Goal: Transaction & Acquisition: Purchase product/service

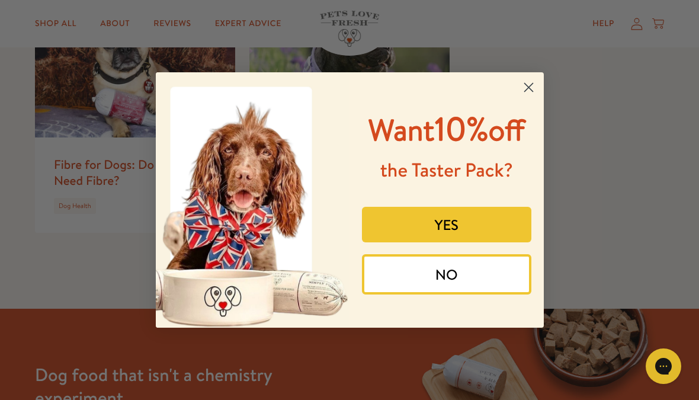
scroll to position [1615, 0]
click at [521, 81] on circle "Close dialog" at bounding box center [528, 88] width 20 height 20
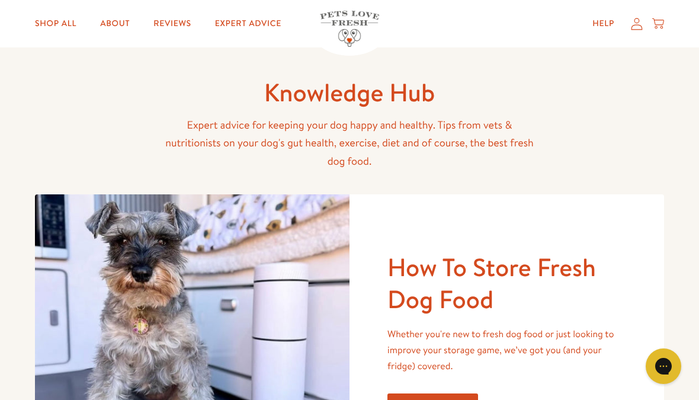
scroll to position [0, 0]
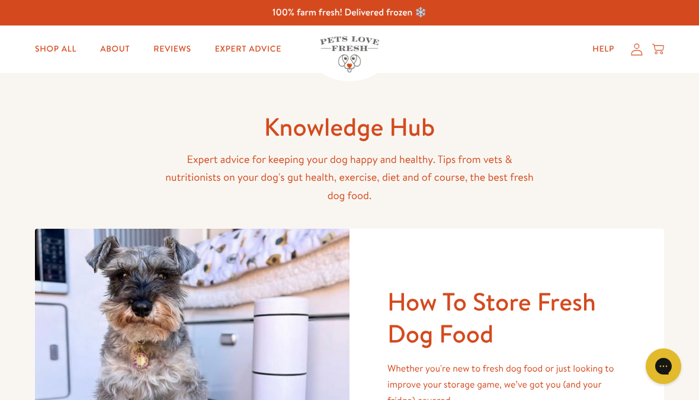
click at [57, 46] on link "Shop All" at bounding box center [55, 49] width 60 height 24
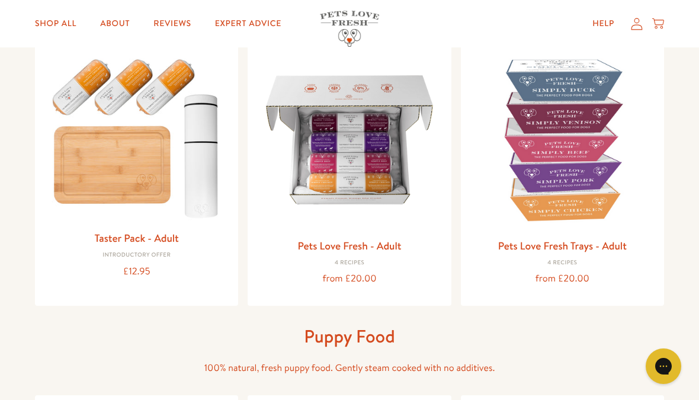
scroll to position [135, 0]
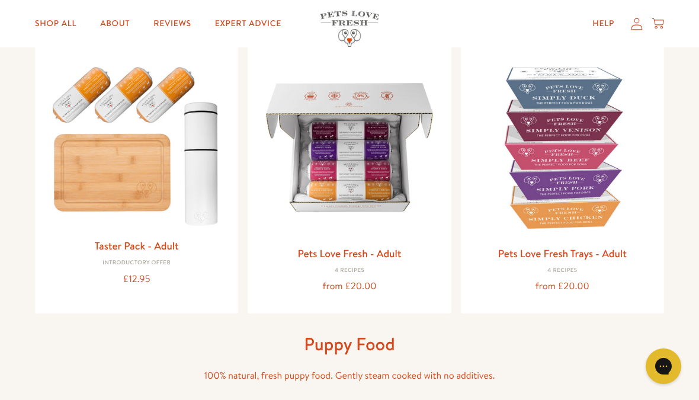
click at [354, 260] on h3 "Pets Love Fresh - Adult" at bounding box center [349, 254] width 184 height 18
click at [353, 178] on img at bounding box center [349, 147] width 184 height 184
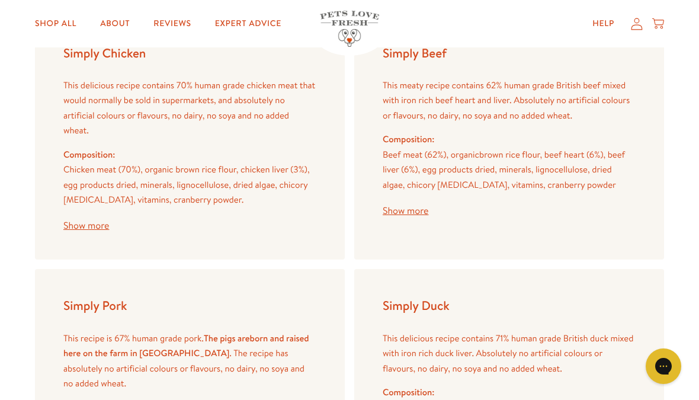
scroll to position [1457, 0]
click at [95, 222] on button "Show more" at bounding box center [86, 226] width 46 height 9
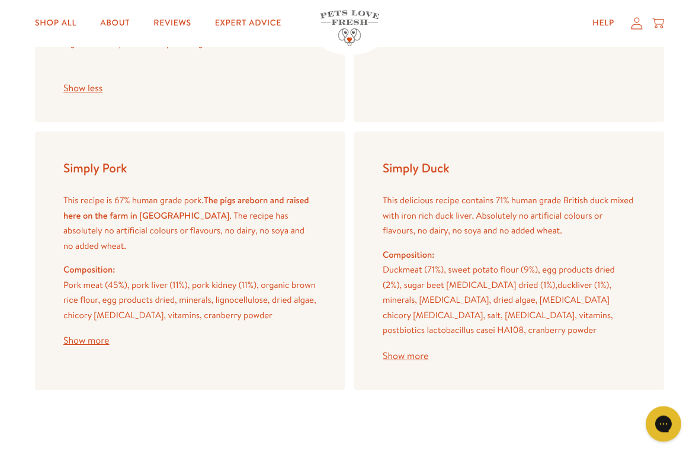
scroll to position [1937, 0]
click at [421, 351] on button "Show more" at bounding box center [406, 355] width 46 height 9
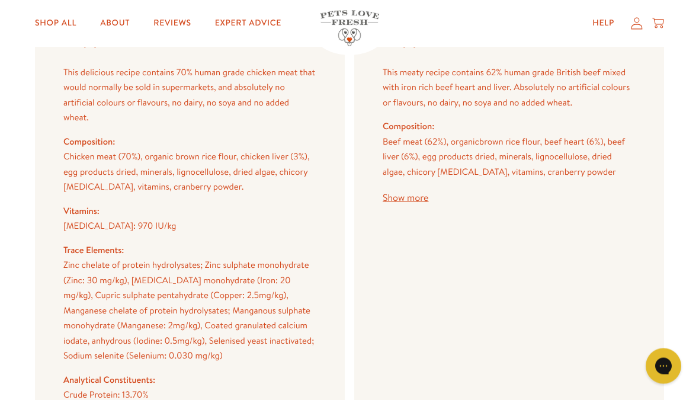
scroll to position [1470, 0]
click at [423, 194] on button "Show more" at bounding box center [406, 198] width 46 height 9
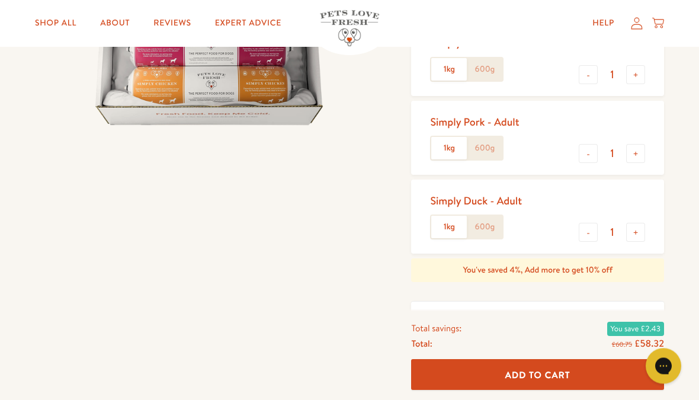
scroll to position [277, 0]
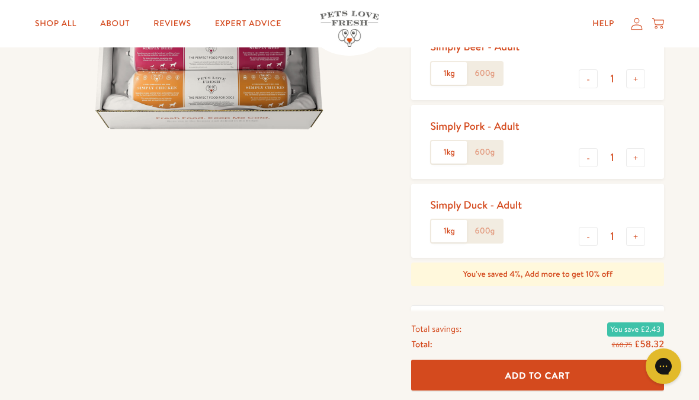
click at [450, 225] on label "1kg" at bounding box center [449, 231] width 36 height 23
click at [0, 0] on input "1kg" at bounding box center [0, 0] width 0 height 0
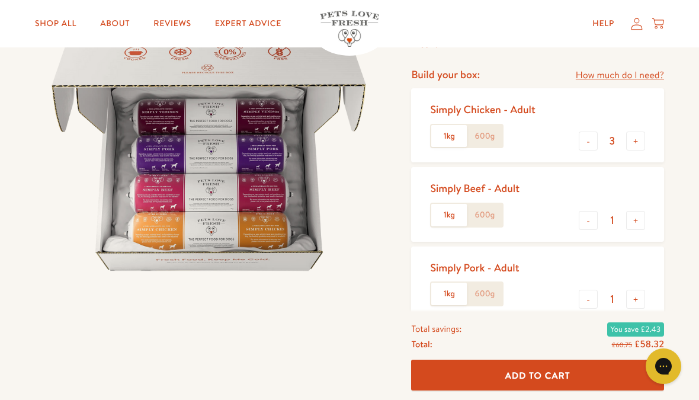
scroll to position [134, 0]
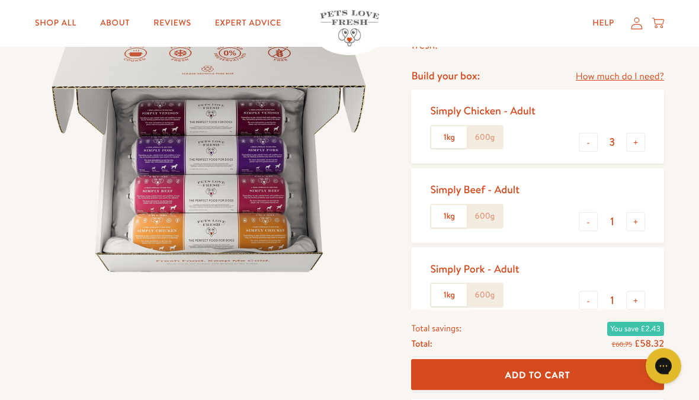
click at [588, 137] on button "-" at bounding box center [588, 142] width 19 height 19
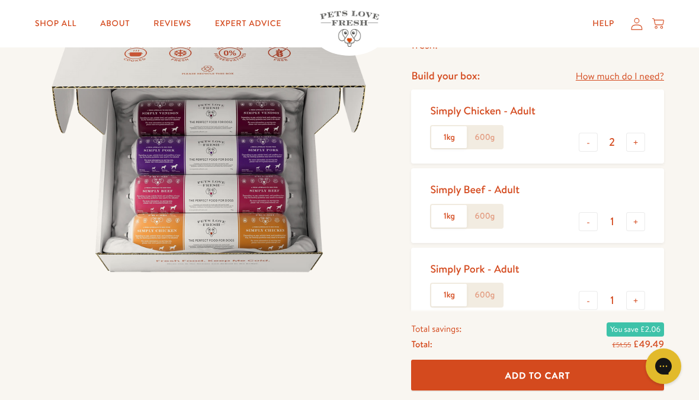
click at [593, 139] on button "-" at bounding box center [588, 142] width 19 height 19
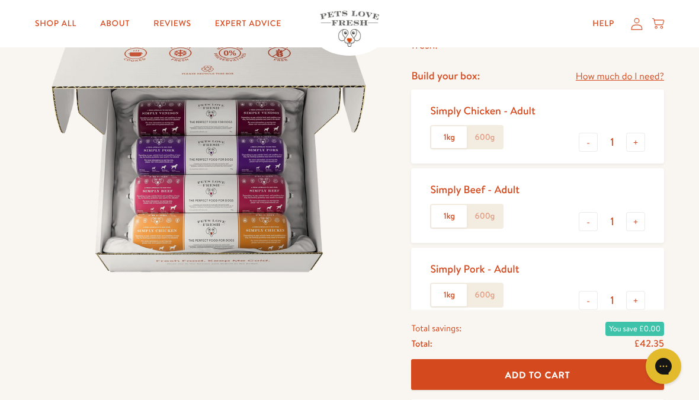
click at [590, 139] on button "-" at bounding box center [588, 142] width 19 height 19
type input "0"
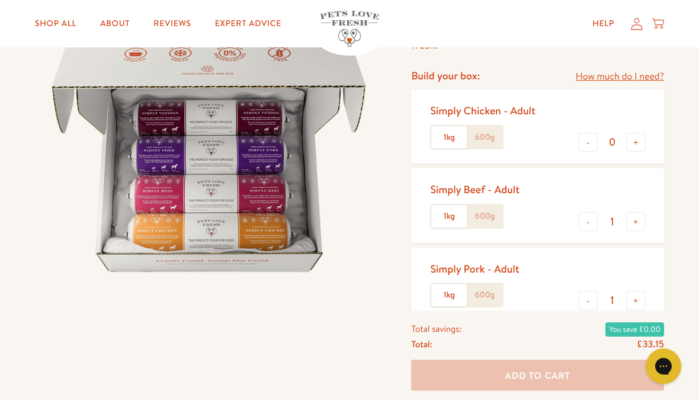
click at [597, 219] on button "-" at bounding box center [588, 221] width 19 height 19
type input "0"
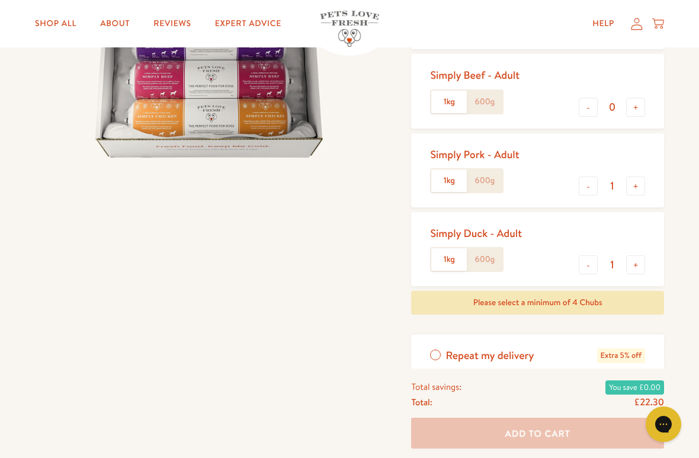
scroll to position [250, 0]
click at [591, 180] on button "-" at bounding box center [588, 184] width 19 height 19
type input "0"
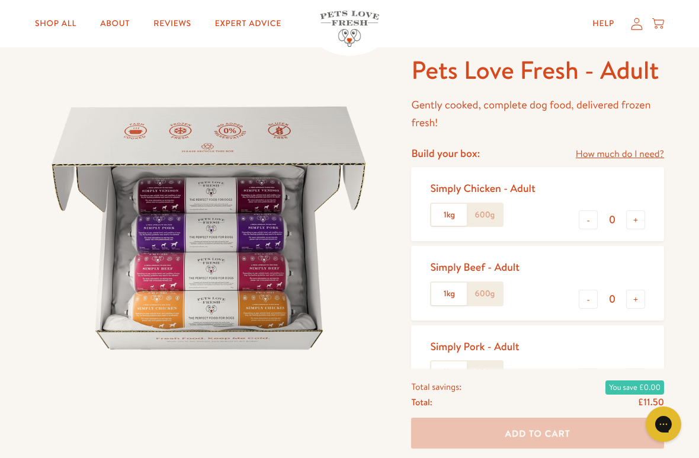
scroll to position [76, 0]
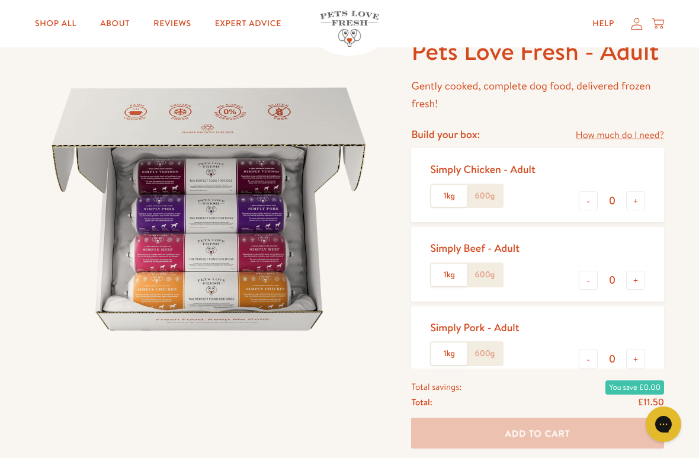
click at [632, 197] on button "+" at bounding box center [635, 200] width 19 height 19
click at [633, 195] on button "+" at bounding box center [635, 200] width 19 height 19
click at [635, 194] on button "+" at bounding box center [635, 200] width 19 height 19
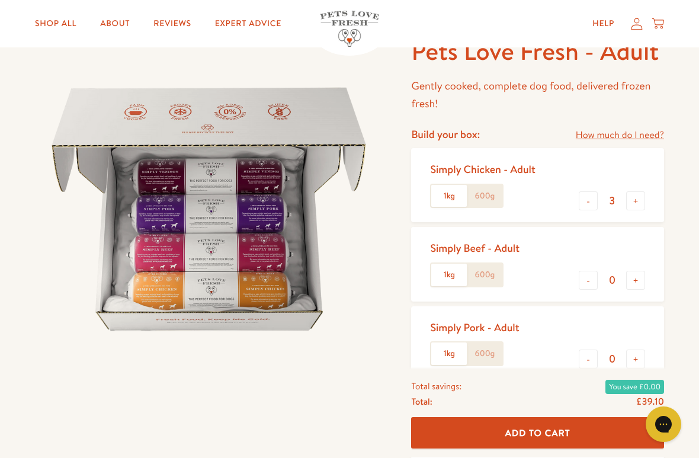
click at [635, 198] on button "+" at bounding box center [635, 200] width 19 height 19
click at [634, 197] on button "+" at bounding box center [635, 200] width 19 height 19
click at [637, 198] on button "+" at bounding box center [635, 200] width 19 height 19
type input "6"
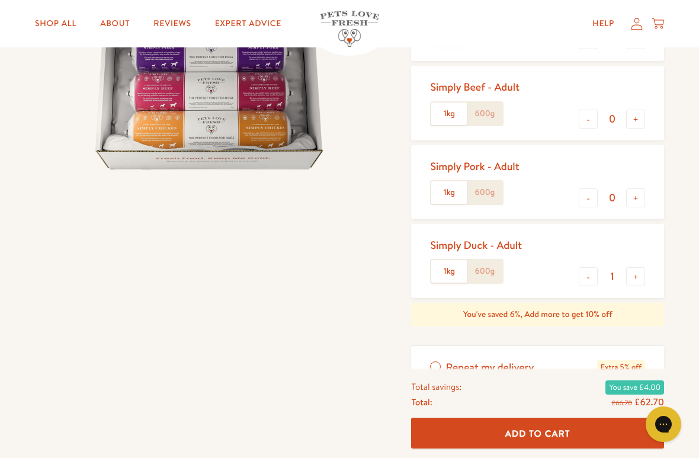
scroll to position [239, 0]
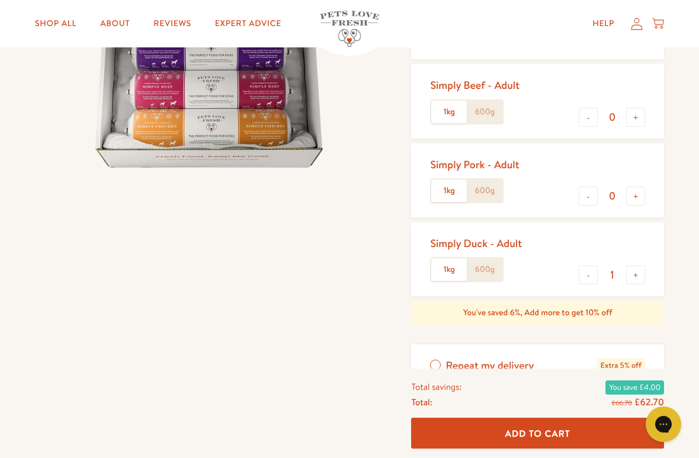
click at [590, 270] on button "-" at bounding box center [588, 274] width 19 height 19
type input "0"
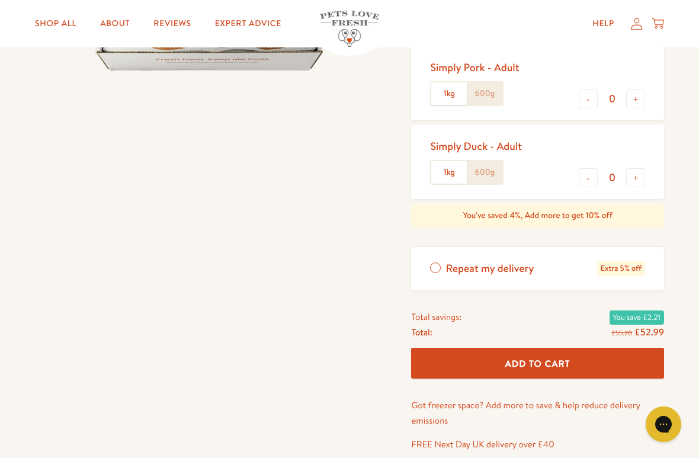
scroll to position [338, 0]
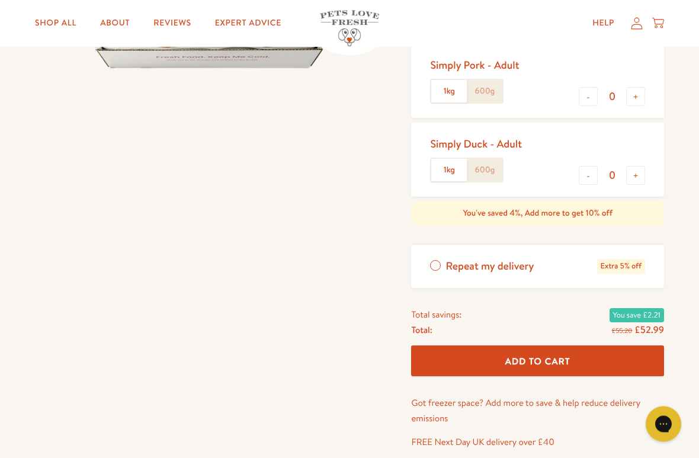
click at [442, 265] on label "Repeat my delivery Extra 5% off" at bounding box center [537, 266] width 253 height 43
click at [0, 0] on input "Repeat my delivery Extra 5% off" at bounding box center [0, 0] width 0 height 0
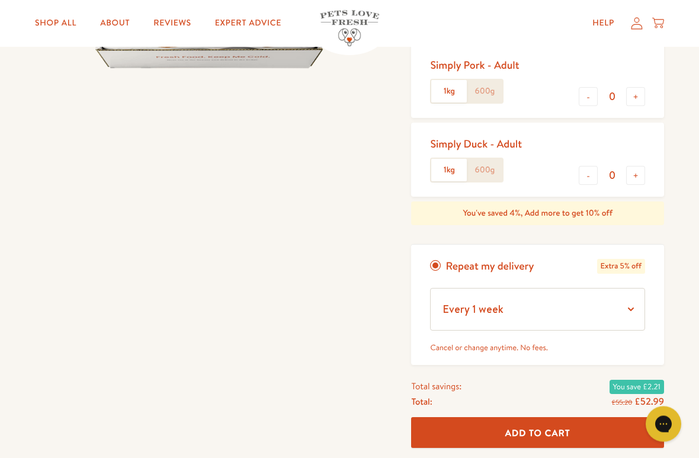
scroll to position [338, 0]
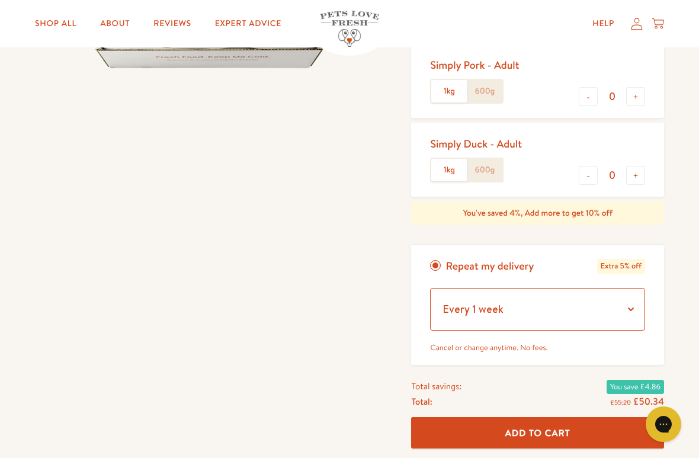
click at [630, 300] on select "Every 1 week Every 2 weeks Every 3 weeks Every 5 weeks Every 7 weeks Every 11 w…" at bounding box center [537, 309] width 215 height 43
select select "Every 4 weeks"
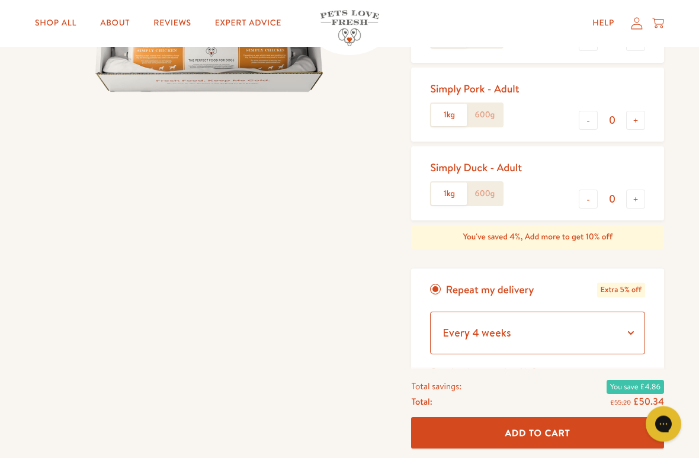
scroll to position [315, 0]
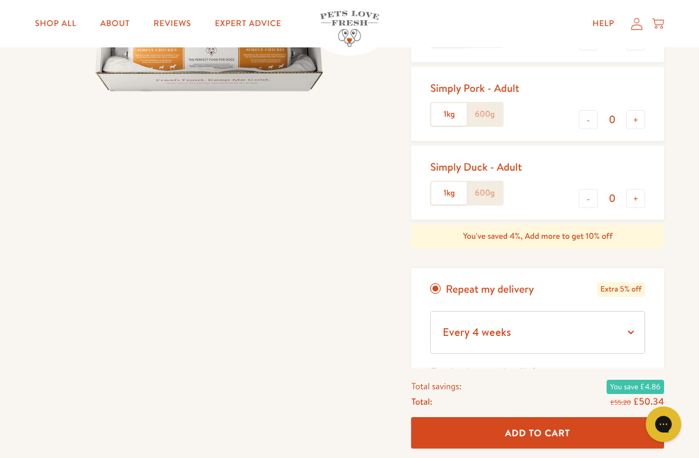
click at [641, 193] on button "+" at bounding box center [635, 198] width 19 height 19
click at [644, 195] on button "+" at bounding box center [635, 198] width 19 height 19
click at [638, 194] on button "+" at bounding box center [635, 198] width 19 height 19
type input "3"
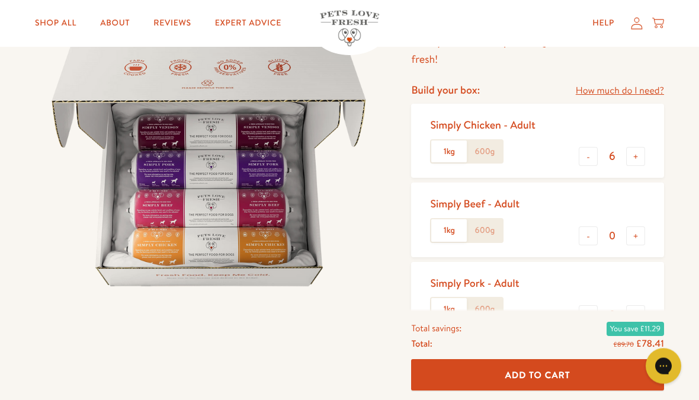
scroll to position [0, 0]
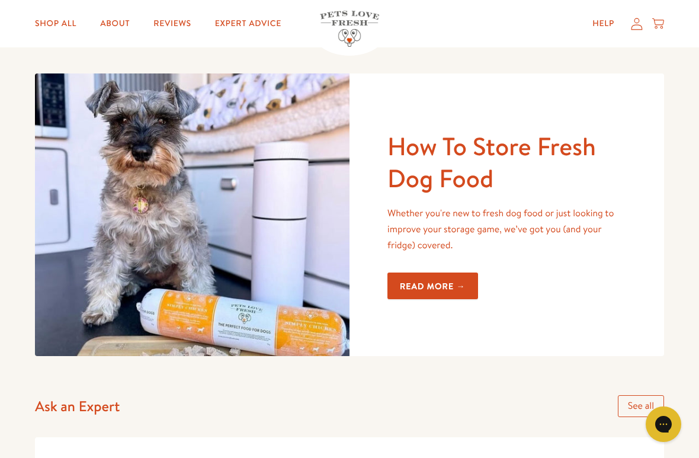
scroll to position [157, 0]
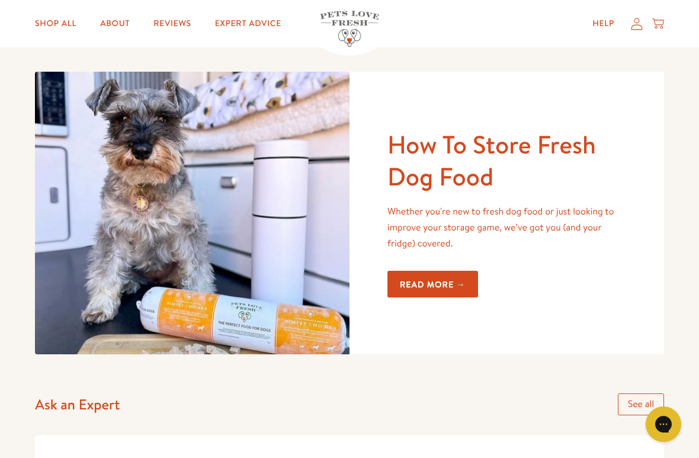
click at [449, 289] on link "Read more →" at bounding box center [433, 284] width 91 height 27
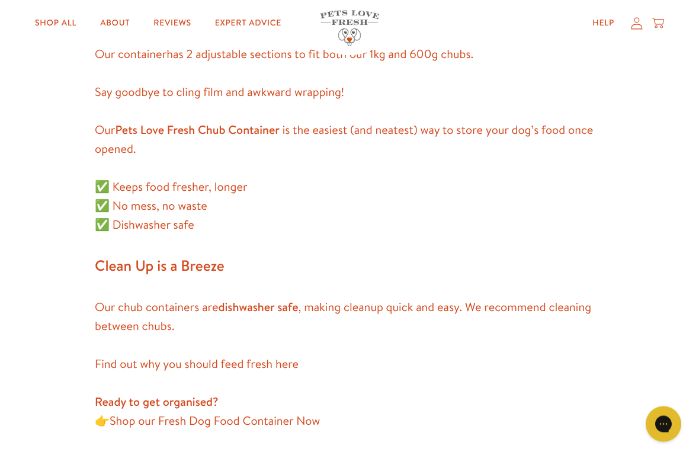
scroll to position [1023, 0]
